Goal: Book appointment/travel/reservation

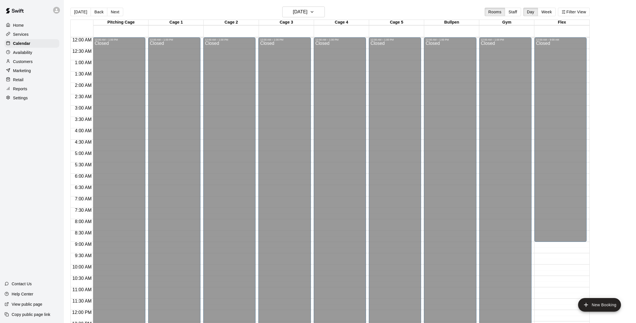
scroll to position [202, 0]
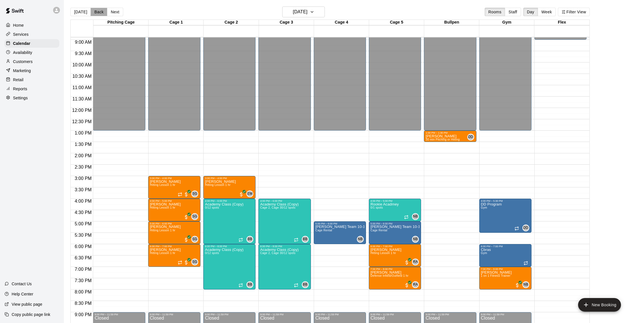
click at [102, 11] on button "Back" at bounding box center [99, 12] width 17 height 9
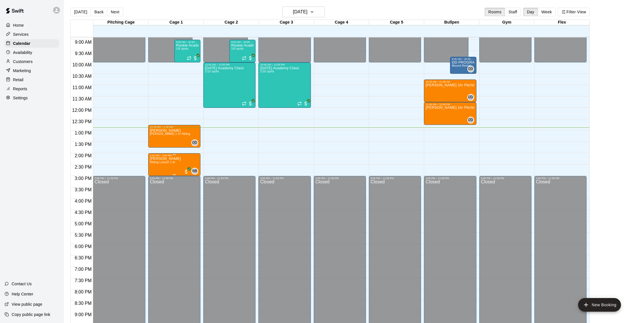
click at [161, 159] on p "[PERSON_NAME]" at bounding box center [165, 159] width 31 height 0
click at [155, 180] on img "edit" at bounding box center [155, 178] width 7 height 7
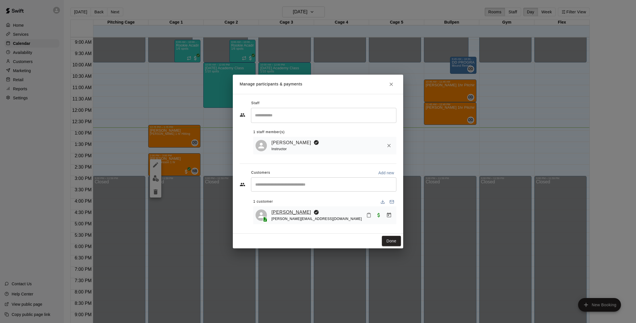
click at [291, 213] on link "[PERSON_NAME]" at bounding box center [291, 212] width 40 height 7
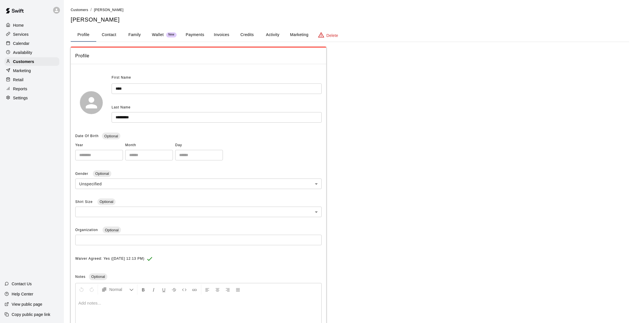
click at [110, 35] on button "Contact" at bounding box center [109, 35] width 26 height 14
select select "**"
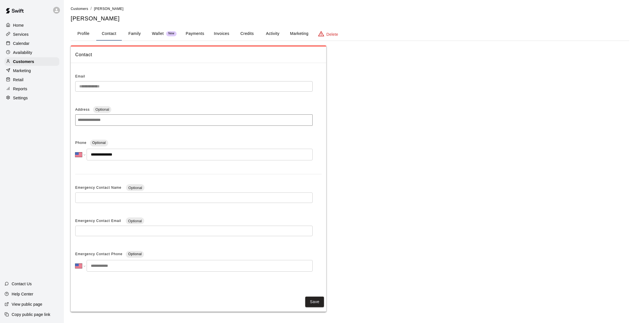
scroll to position [1, 0]
click at [26, 60] on p "Customers" at bounding box center [23, 62] width 21 height 6
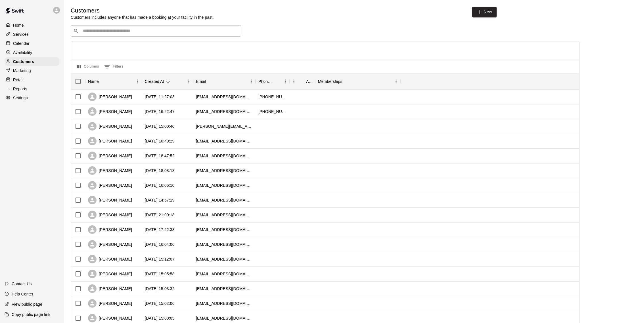
click at [34, 46] on div "Calendar" at bounding box center [32, 43] width 55 height 9
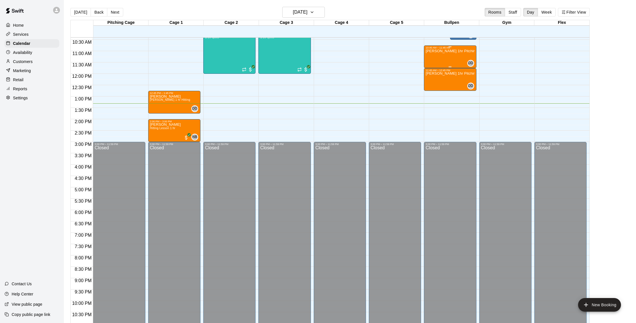
scroll to position [234, 0]
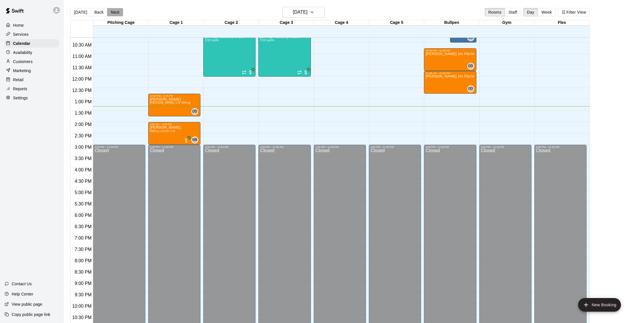
click at [116, 12] on button "Next" at bounding box center [115, 12] width 16 height 9
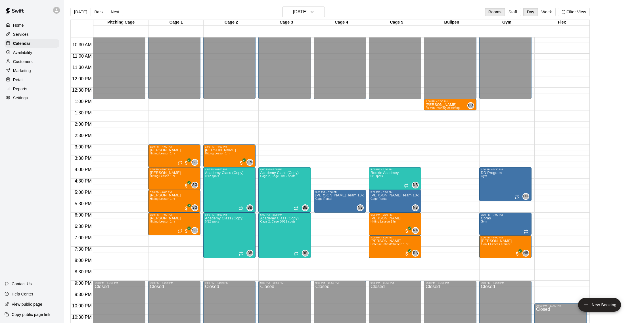
scroll to position [0, 0]
click at [316, 9] on button "[DATE]" at bounding box center [303, 12] width 43 height 11
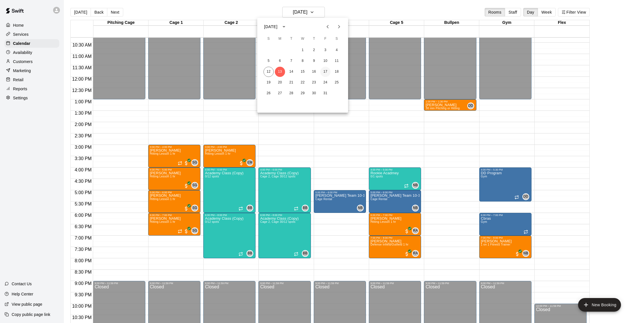
click at [327, 73] on button "17" at bounding box center [325, 72] width 10 height 10
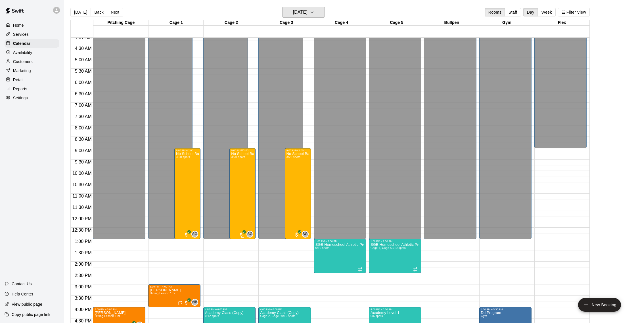
scroll to position [92, 0]
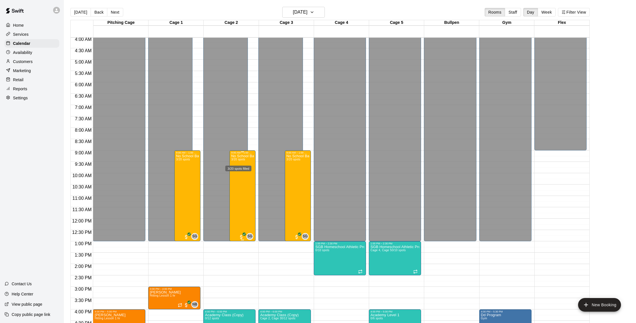
click at [234, 161] on span "3/20 spots" at bounding box center [238, 159] width 14 height 3
click at [234, 177] on img "edit" at bounding box center [237, 177] width 7 height 7
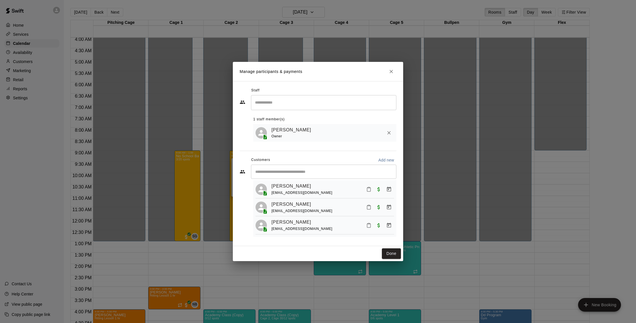
scroll to position [0, 0]
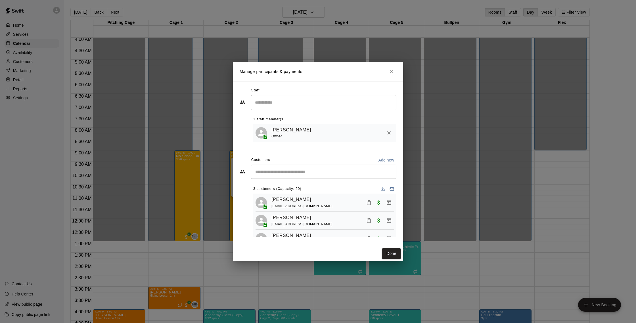
click at [299, 170] on input "Start typing to search customers..." at bounding box center [323, 172] width 140 height 6
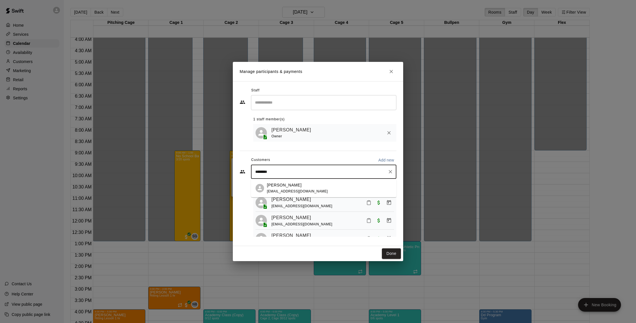
type input "*********"
click at [289, 184] on p "[PERSON_NAME]" at bounding box center [284, 185] width 35 height 6
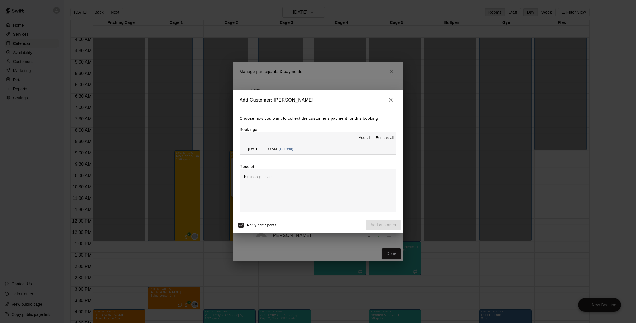
click at [313, 147] on button "[DATE]: 09:00 AM (Current)" at bounding box center [317, 149] width 157 height 10
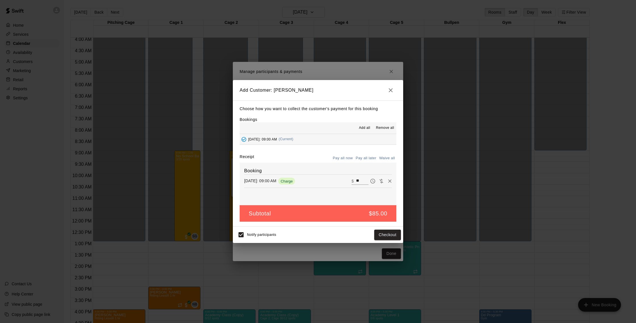
click at [382, 242] on div "Notify participants Checkout" at bounding box center [318, 234] width 170 height 16
click at [384, 237] on button "Checkout" at bounding box center [387, 235] width 27 height 10
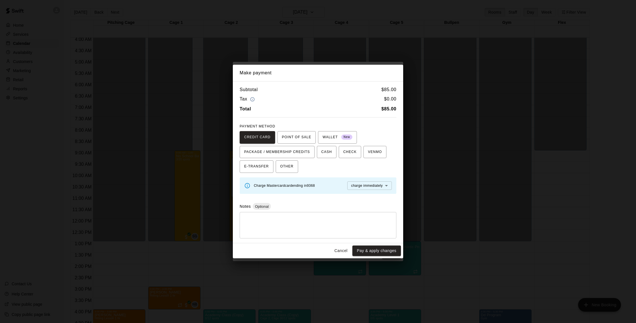
click at [336, 252] on button "Cancel" at bounding box center [341, 250] width 18 height 10
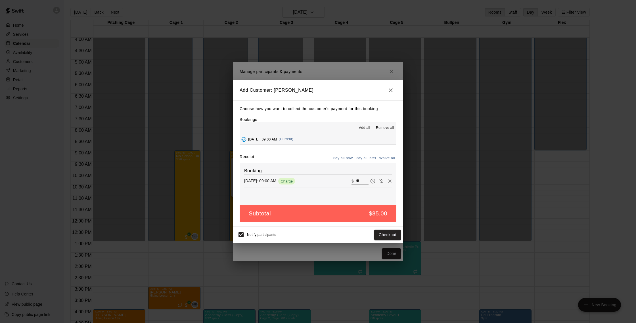
click at [392, 91] on icon "button" at bounding box center [390, 90] width 7 height 7
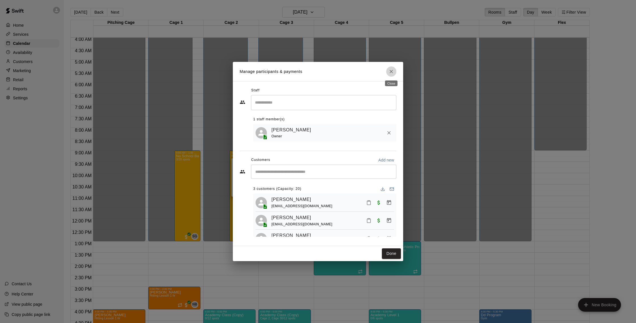
click at [394, 69] on icon "Close" at bounding box center [391, 72] width 6 height 6
